Goal: Task Accomplishment & Management: Manage account settings

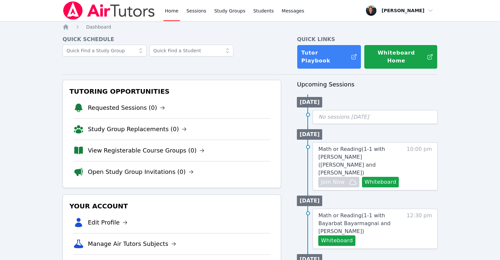
click at [95, 140] on li "View Registerable Course Groups (0)" at bounding box center [171, 150] width 197 height 21
click at [97, 146] on link "View Registerable Course Groups (0)" at bounding box center [146, 150] width 117 height 9
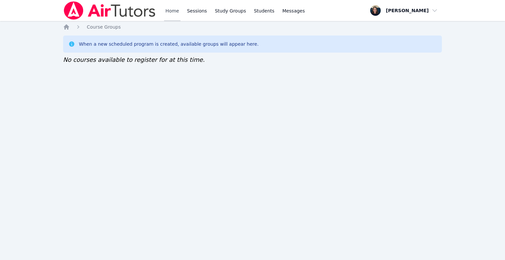
click at [175, 14] on link "Home" at bounding box center [172, 10] width 16 height 21
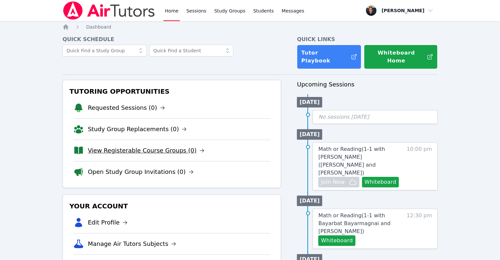
click at [162, 146] on link "View Registerable Course Groups (0)" at bounding box center [146, 150] width 117 height 9
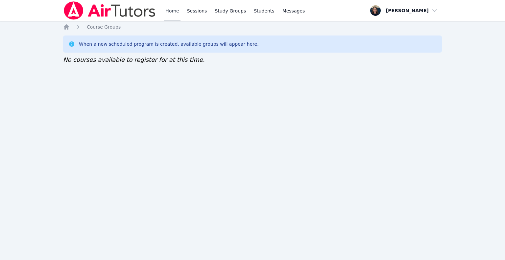
click at [173, 11] on link "Home" at bounding box center [172, 10] width 16 height 21
